Goal: Transaction & Acquisition: Purchase product/service

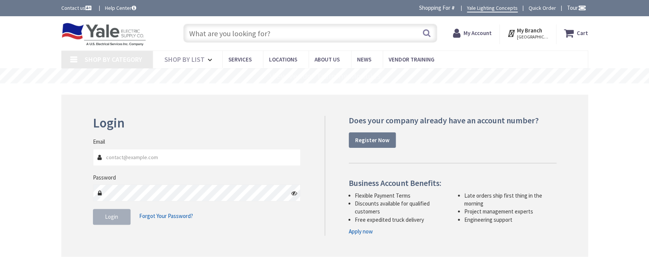
type input "[EMAIL_ADDRESS][DOMAIN_NAME]"
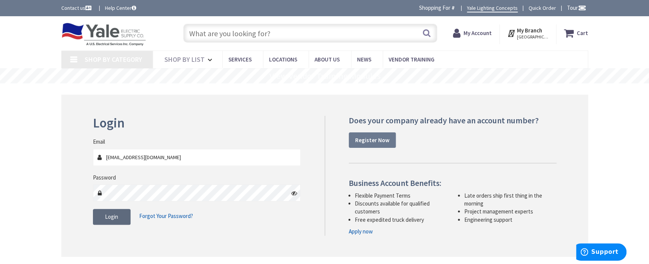
click at [113, 213] on span "Login" at bounding box center [111, 216] width 13 height 7
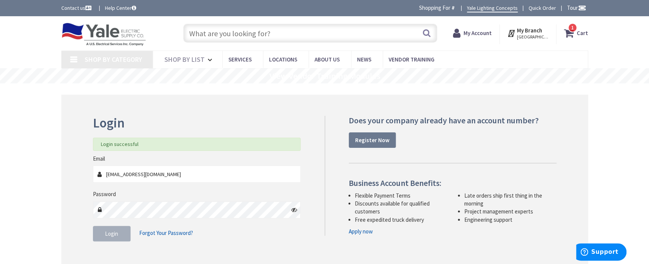
type input "[GEOGRAPHIC_DATA], [GEOGRAPHIC_DATA]"
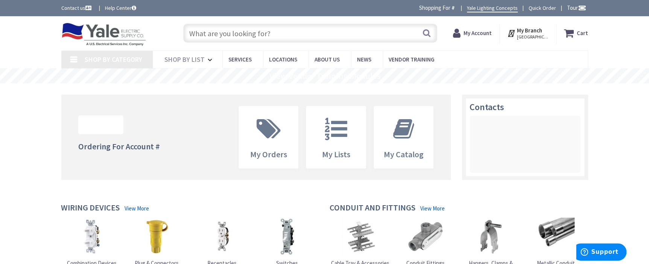
click at [260, 30] on input "text" at bounding box center [310, 33] width 254 height 19
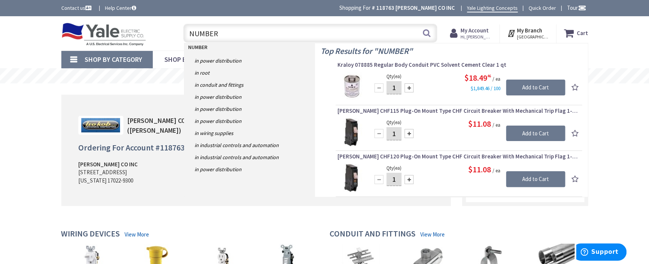
type input "NUMBERS"
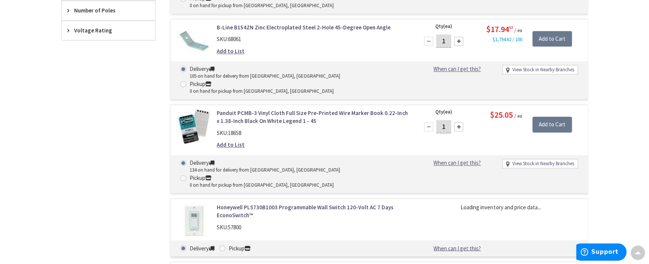
scroll to position [514, 0]
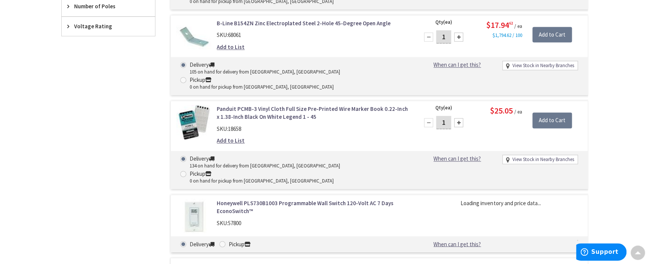
click at [285, 105] on link "Panduit PCMB-3 Vinyl Cloth Full Size Pre-Printed Wire Marker Book 0.22-Inch x 1…" at bounding box center [313, 113] width 192 height 16
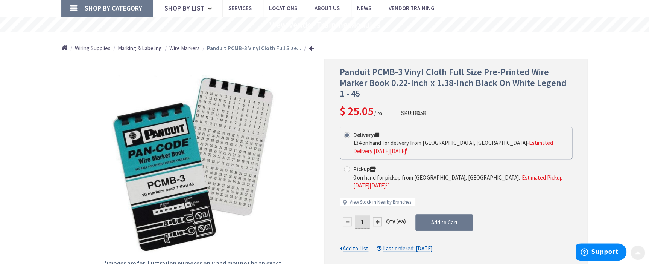
scroll to position [69, 0]
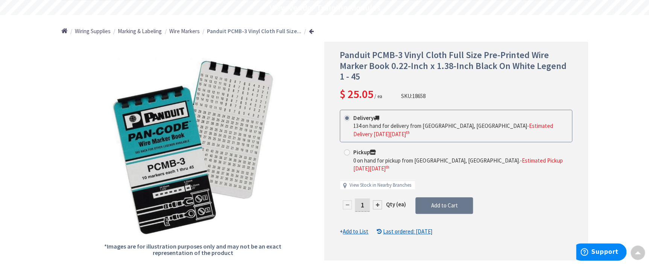
click at [378, 200] on div at bounding box center [377, 204] width 9 height 9
click at [378, 187] on div at bounding box center [456, 150] width 263 height 217
click at [376, 200] on div at bounding box center [377, 204] width 9 height 9
type input "3"
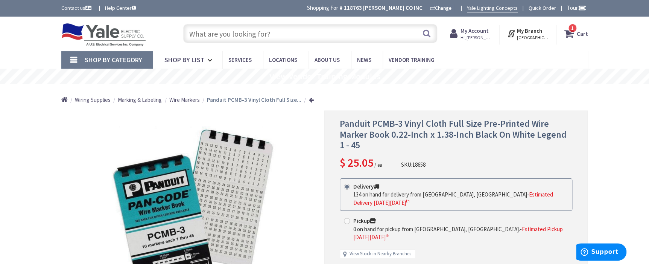
scroll to position [0, 0]
click at [571, 29] on span "1 1 items" at bounding box center [572, 27] width 9 height 9
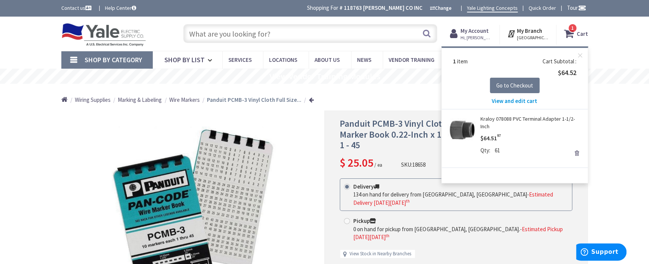
click at [575, 151] on link "Remove" at bounding box center [577, 153] width 11 height 11
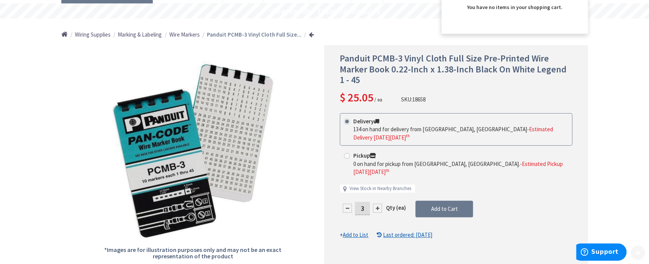
scroll to position [68, 0]
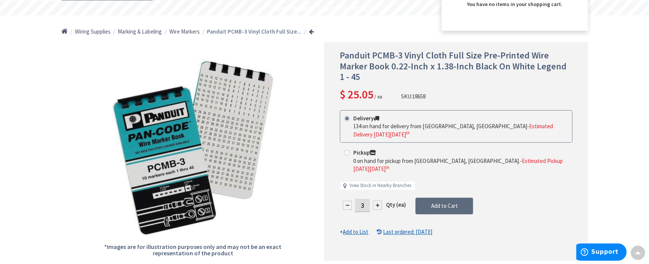
click at [452, 202] on span "Add to Cart" at bounding box center [444, 205] width 27 height 7
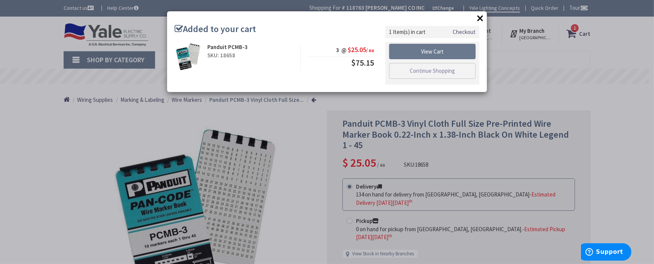
click at [482, 19] on button "×" at bounding box center [480, 17] width 11 height 11
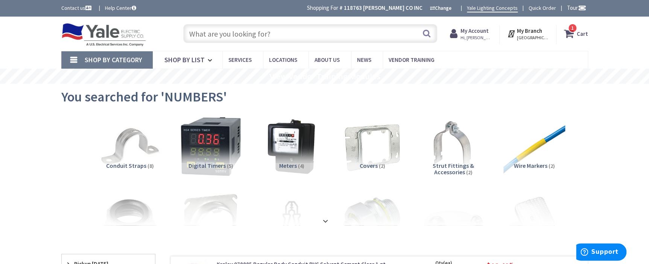
click at [570, 30] on span "1 1 items" at bounding box center [572, 27] width 9 height 9
